Goal: Task Accomplishment & Management: Manage account settings

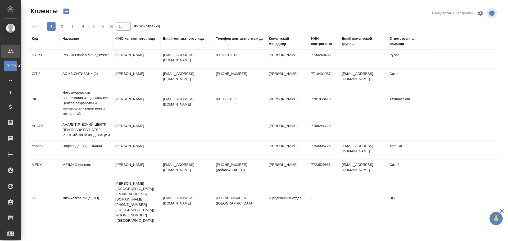
select select "RU"
click at [11, 218] on div "Работы" at bounding box center [3, 218] width 13 height 8
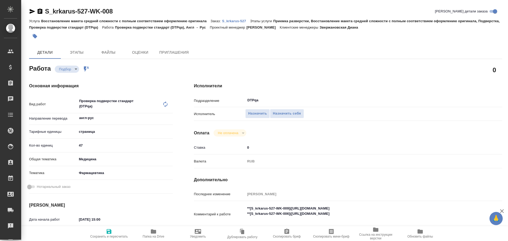
type textarea "x"
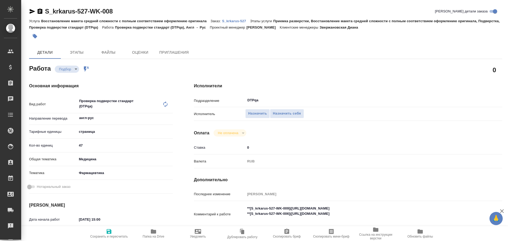
type textarea "x"
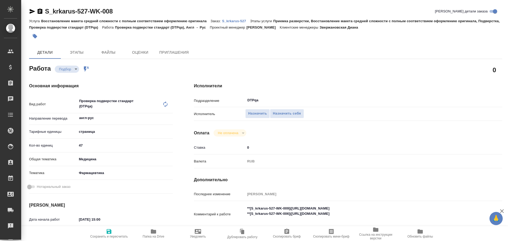
type textarea "x"
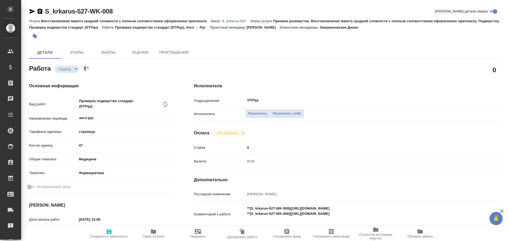
type textarea "x"
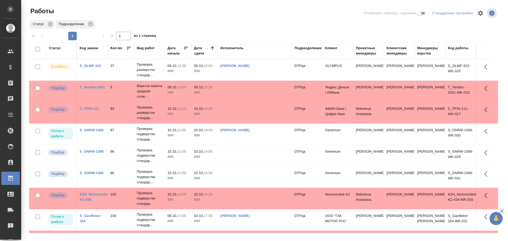
click at [25, 218] on div "Работы Отобразить таблицу с оценками Стандартные настройки Статус Подразделение…" at bounding box center [264, 118] width 487 height 236
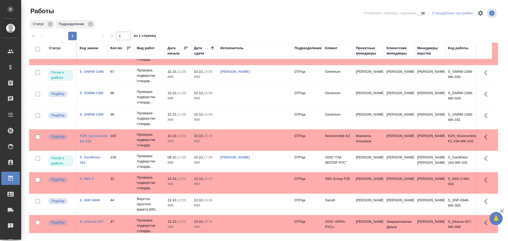
scroll to position [67, 0]
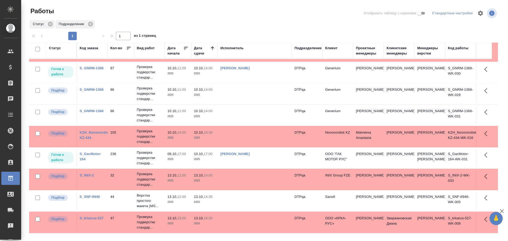
click at [238, 203] on td at bounding box center [255, 201] width 74 height 19
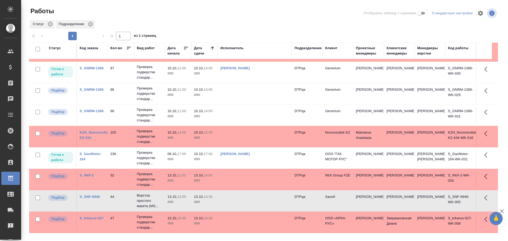
click at [238, 203] on td at bounding box center [255, 201] width 74 height 19
click at [235, 222] on td at bounding box center [255, 222] width 74 height 19
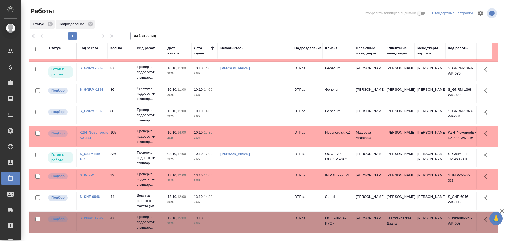
click at [235, 222] on td at bounding box center [255, 222] width 74 height 19
click at [54, 47] on div "Статус" at bounding box center [55, 48] width 12 height 5
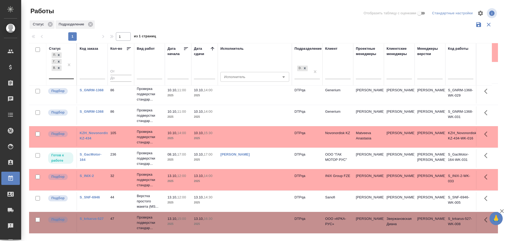
scroll to position [93, 0]
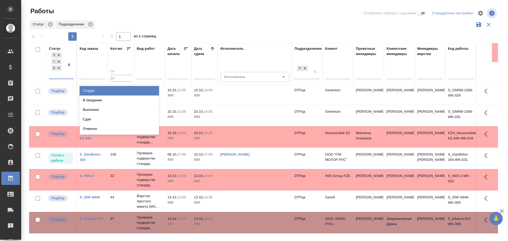
click at [61, 76] on div "Подбор Готов к работе В работе" at bounding box center [56, 64] width 15 height 27
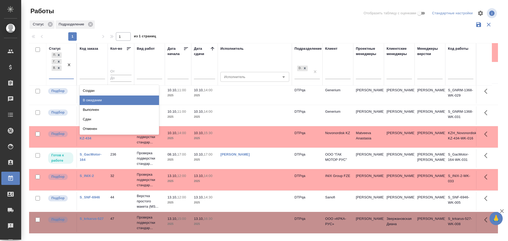
click at [92, 99] on div "В ожидании" at bounding box center [119, 101] width 79 height 10
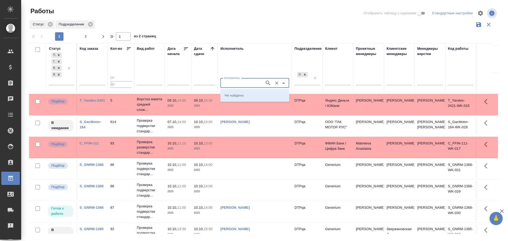
scroll to position [100, 0]
click at [227, 82] on input "Исполнитель" at bounding box center [242, 83] width 40 height 6
type input "Чулец"
click at [252, 113] on p "Чулец Елена Сергеевна" at bounding box center [239, 113] width 29 height 5
type input "Чулец Елена Сергеевна"
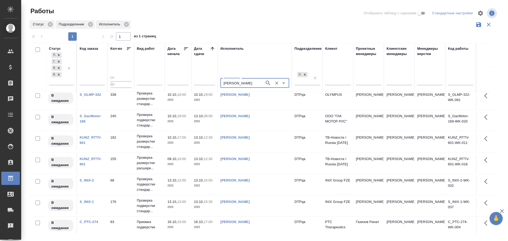
scroll to position [54, 0]
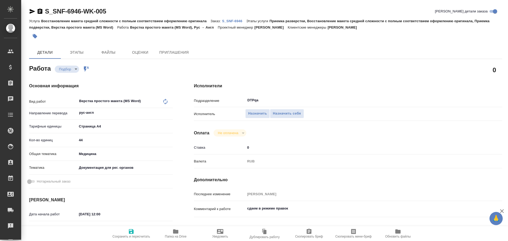
type textarea "x"
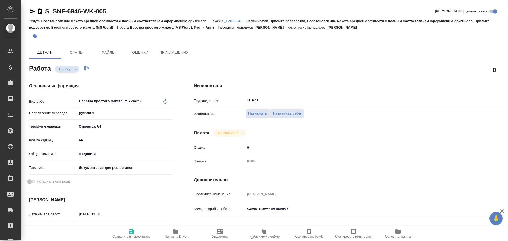
type textarea "x"
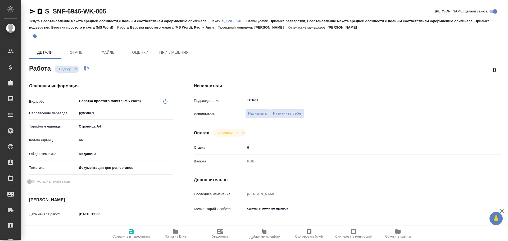
type textarea "x"
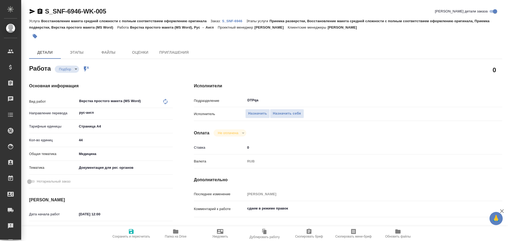
type textarea "x"
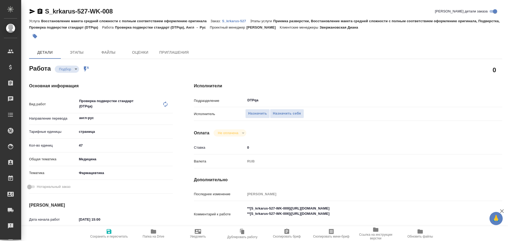
type textarea "x"
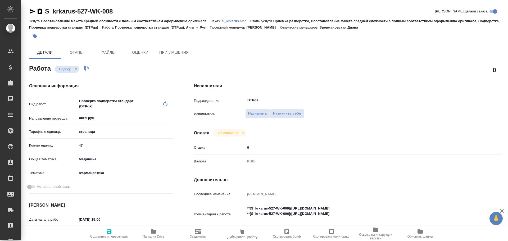
type textarea "x"
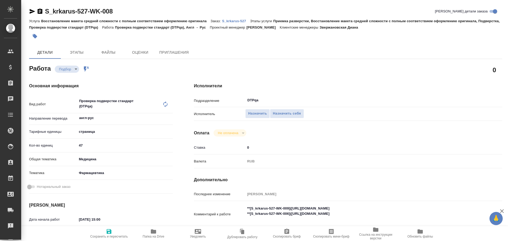
type textarea "x"
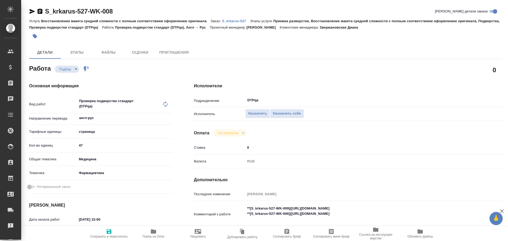
type textarea "x"
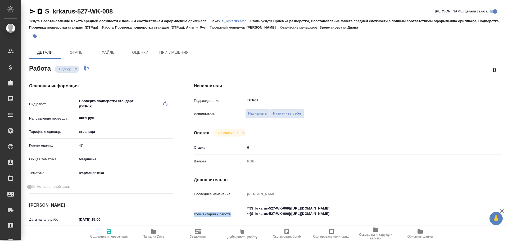
drag, startPoint x: 306, startPoint y: 203, endPoint x: 288, endPoint y: 215, distance: 21.5
click at [288, 215] on div "Последнее изменение Петрова Валерия Комментарий к работе **[S_krkarus-527-WK-00…" at bounding box center [348, 220] width 308 height 61
type textarea "x"
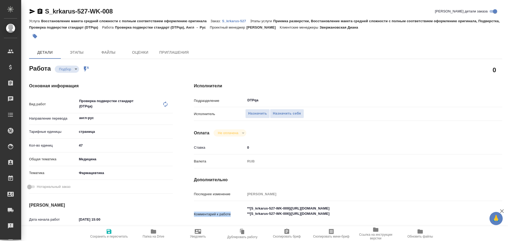
type textarea "x"
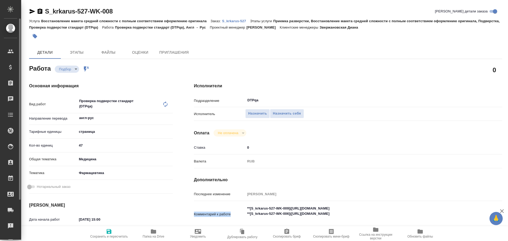
type textarea "x"
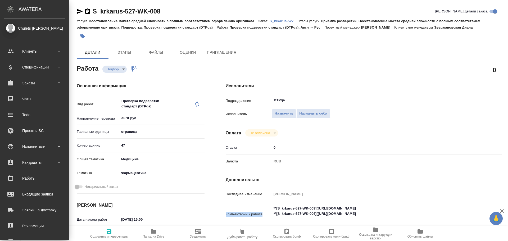
type textarea "x"
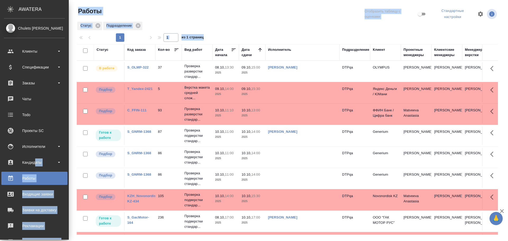
drag, startPoint x: 0, startPoint y: 0, endPoint x: 44, endPoint y: 212, distance: 216.8
click at [74, 212] on div "Работы Отобразить таблицу с оценками Стандартные настройки Статус Подразделение…" at bounding box center [290, 119] width 432 height 238
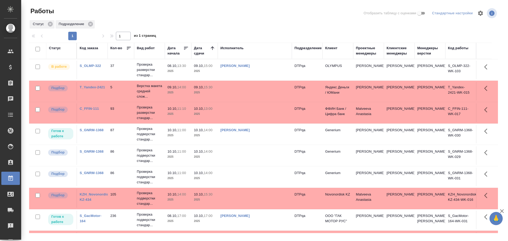
click at [234, 11] on div at bounding box center [266, 13] width 158 height 13
click at [236, 154] on td at bounding box center [255, 155] width 74 height 19
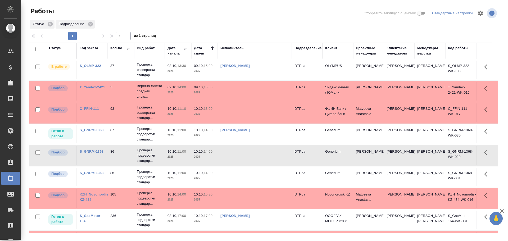
click at [236, 154] on td at bounding box center [255, 155] width 74 height 19
click at [252, 178] on td at bounding box center [255, 177] width 74 height 19
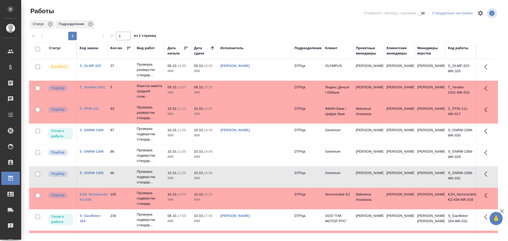
click at [252, 178] on td at bounding box center [255, 177] width 74 height 19
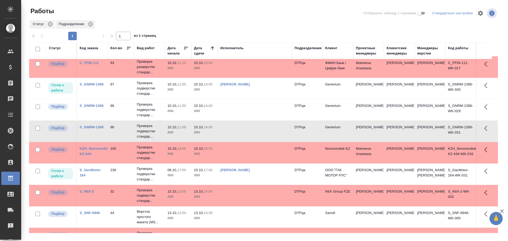
scroll to position [67, 0]
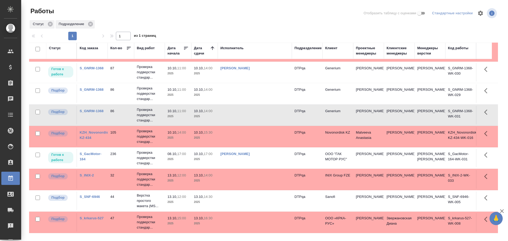
drag, startPoint x: 150, startPoint y: 104, endPoint x: 145, endPoint y: 172, distance: 69.0
click at [150, 104] on td "Проверка подверстки стандар..." at bounding box center [149, 93] width 31 height 21
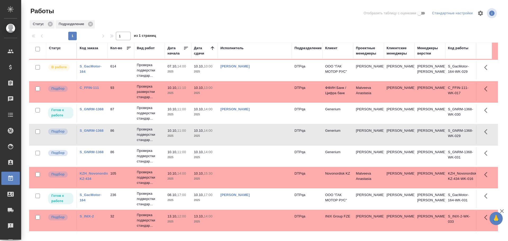
scroll to position [0, 0]
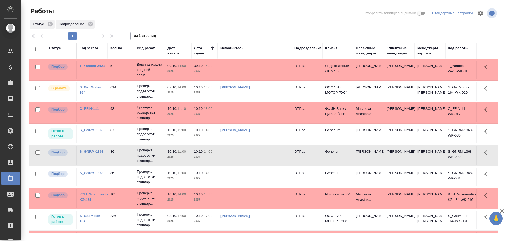
click at [242, 69] on td at bounding box center [255, 70] width 74 height 19
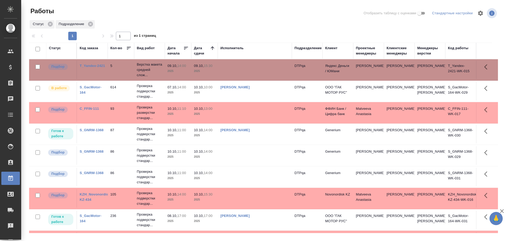
click at [242, 69] on td at bounding box center [255, 70] width 74 height 19
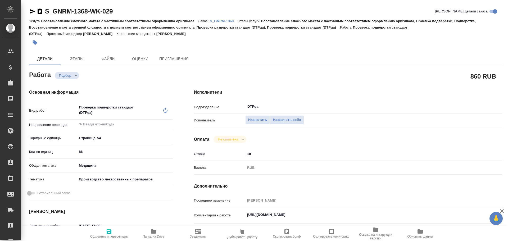
type textarea "x"
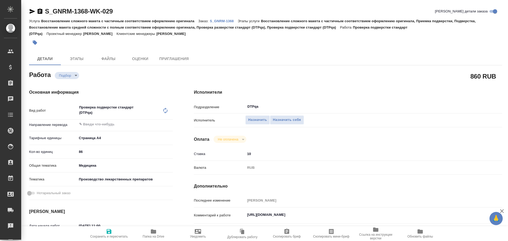
type textarea "x"
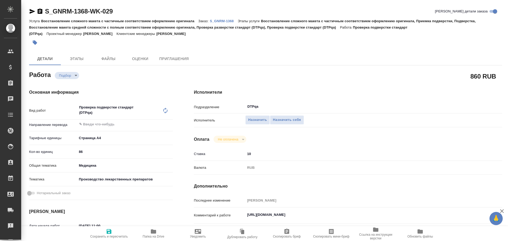
type textarea "x"
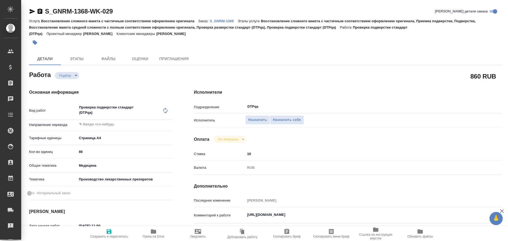
type textarea "x"
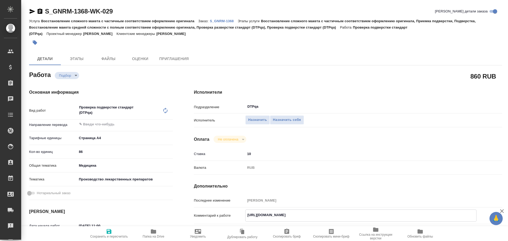
type textarea "x"
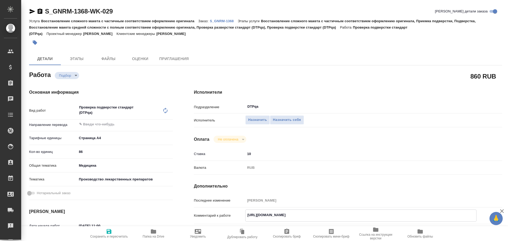
type textarea "x"
drag, startPoint x: 246, startPoint y: 214, endPoint x: 361, endPoint y: 210, distance: 114.2
click at [361, 210] on div "https://tera.awatera.com/Work/68d16129b9f478f418e10e24/ x" at bounding box center [360, 216] width 231 height 12
click at [341, 218] on textarea "https://tera.awatera.com/Work/68d16129b9f478f418e10e24/" at bounding box center [361, 215] width 231 height 9
click at [480, 79] on div "Исполнители Подразделение DTPqa ​ Исполнитель Назначить Назначить себя Оплата Н…" at bounding box center [348, 194] width 330 height 231
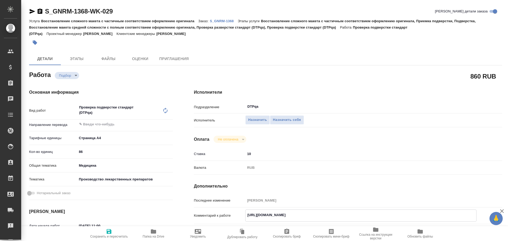
drag, startPoint x: 353, startPoint y: 216, endPoint x: 235, endPoint y: 215, distance: 117.6
click at [235, 215] on div "Комментарий к работе https://tera.awatera.com/Work/68d16129b9f478f418e10e24/ x" at bounding box center [348, 216] width 308 height 12
type textarea "x"
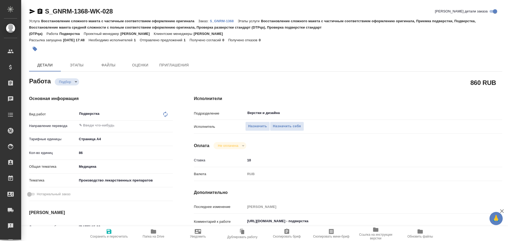
type textarea "x"
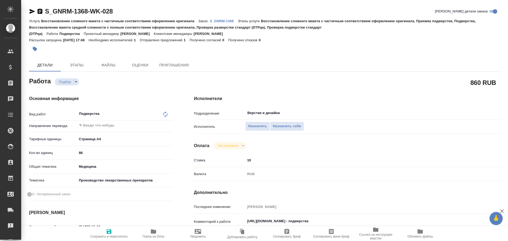
type textarea "x"
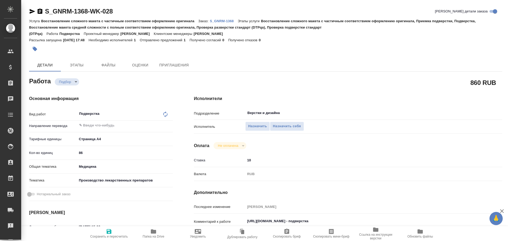
type textarea "x"
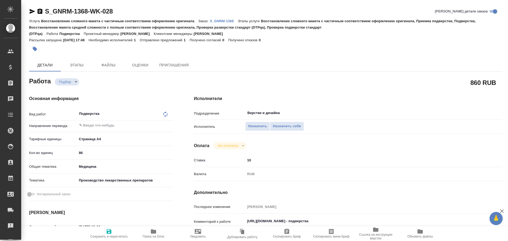
type textarea "x"
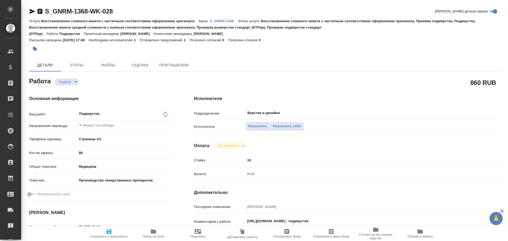
scroll to position [26, 0]
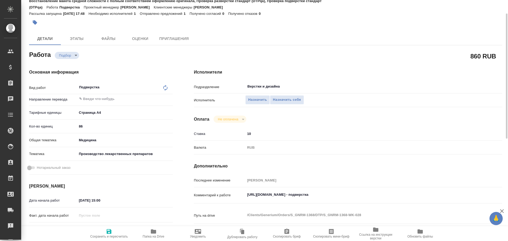
type textarea "x"
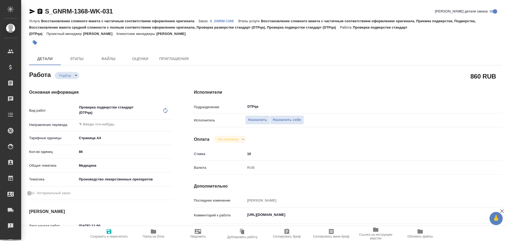
type textarea "x"
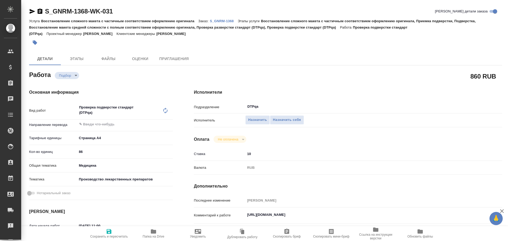
type textarea "x"
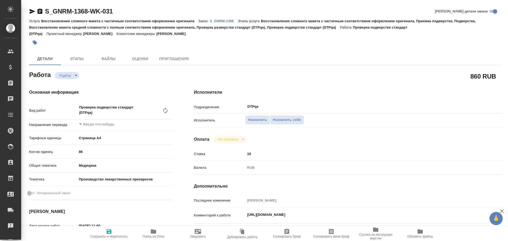
type textarea "x"
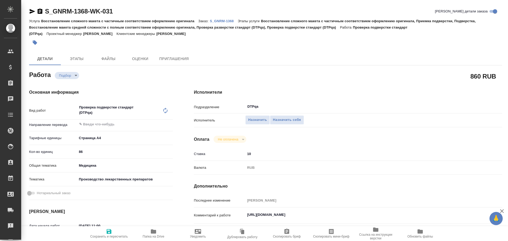
type textarea "x"
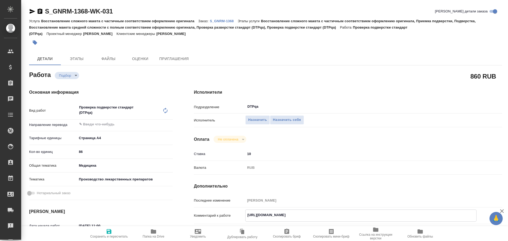
type textarea "x"
drag, startPoint x: 246, startPoint y: 214, endPoint x: 354, endPoint y: 210, distance: 108.4
click at [354, 210] on div "https://tera.awatera.com/Work/68d16129b9f478f418e10e1d/ x" at bounding box center [360, 216] width 231 height 12
type textarea "x"
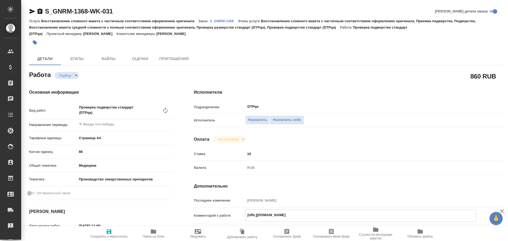
type textarea "x"
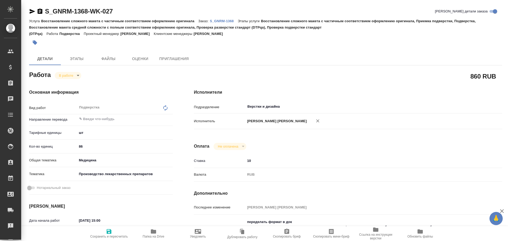
type textarea "x"
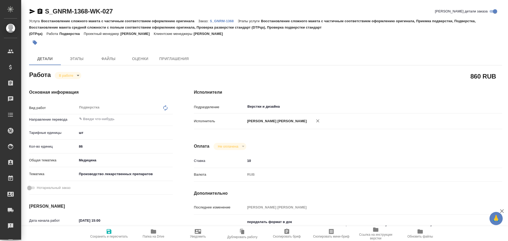
type textarea "x"
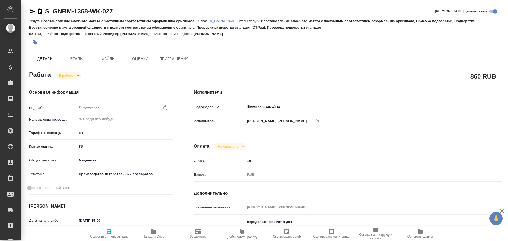
type textarea "x"
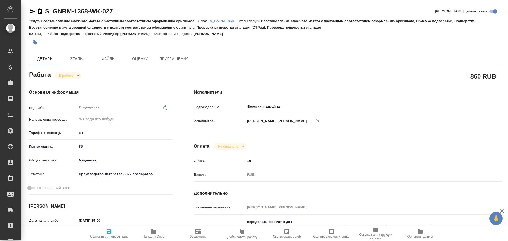
type textarea "x"
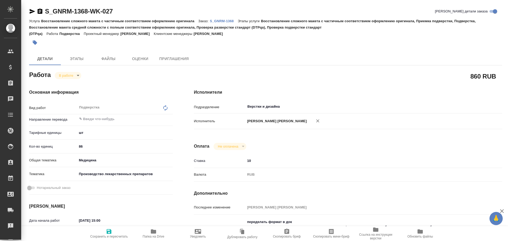
type textarea "x"
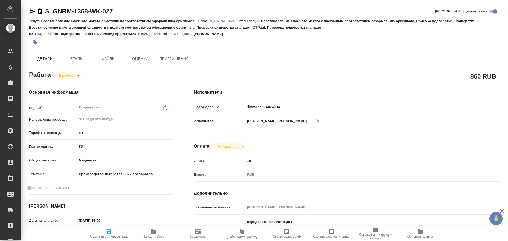
scroll to position [26, 0]
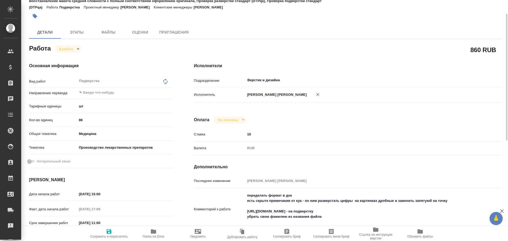
type textarea "x"
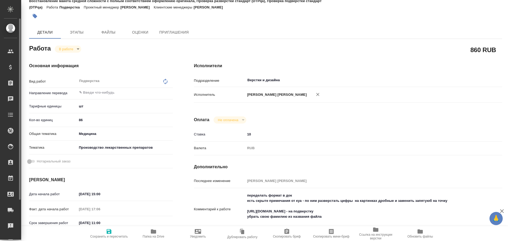
type textarea "x"
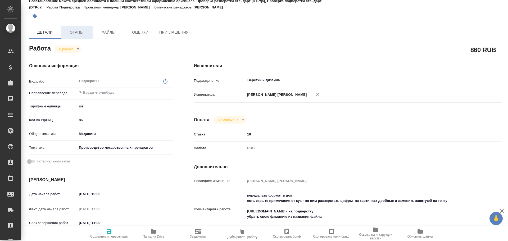
click at [75, 34] on span "Этапы" at bounding box center [76, 32] width 25 height 7
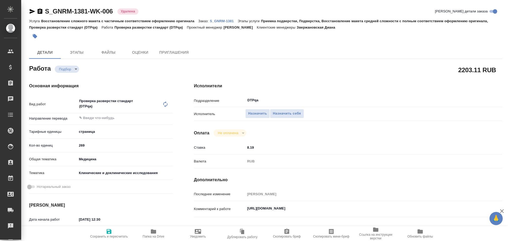
type textarea "x"
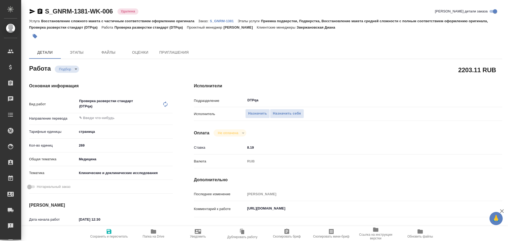
type textarea "x"
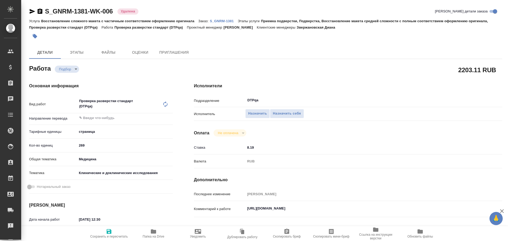
type textarea "x"
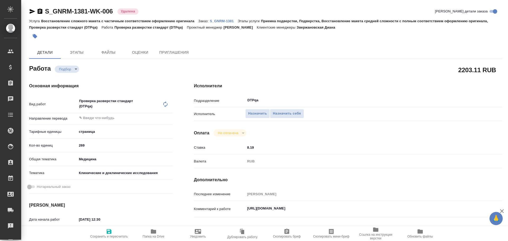
type textarea "x"
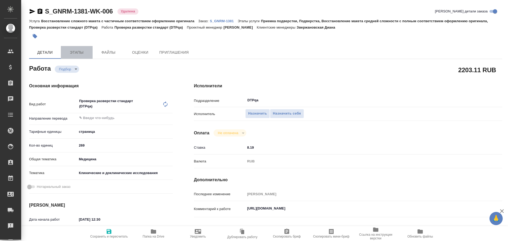
click at [75, 57] on button "Этапы" at bounding box center [77, 52] width 32 height 13
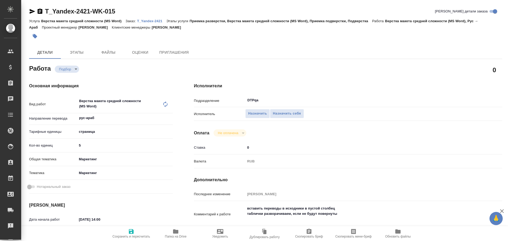
type textarea "x"
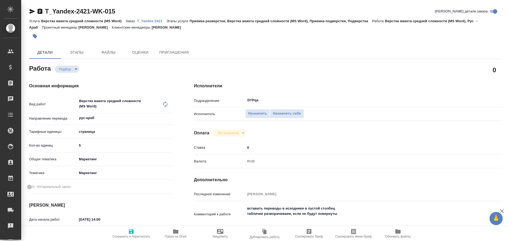
type textarea "x"
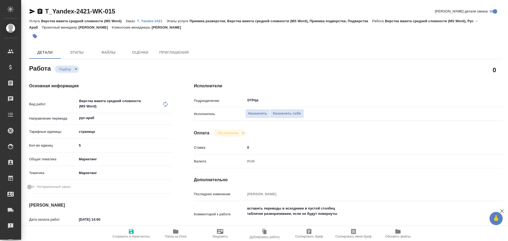
type textarea "x"
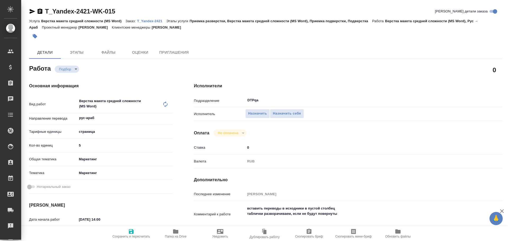
scroll to position [26, 0]
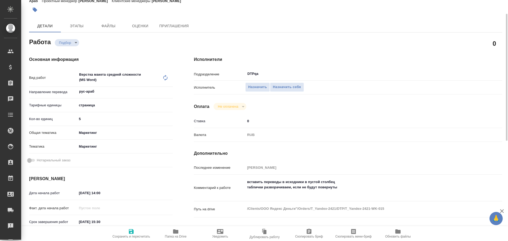
type textarea "x"
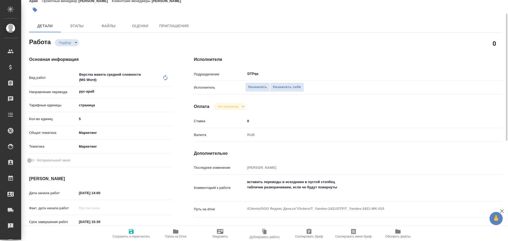
type textarea "x"
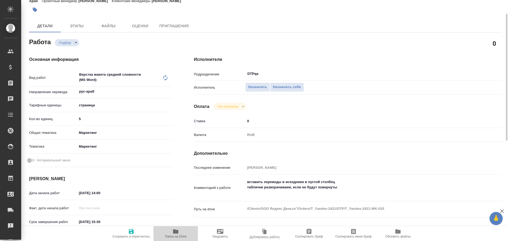
click at [182, 234] on span "Папка на Drive" at bounding box center [176, 233] width 38 height 10
